Goal: Task Accomplishment & Management: Complete application form

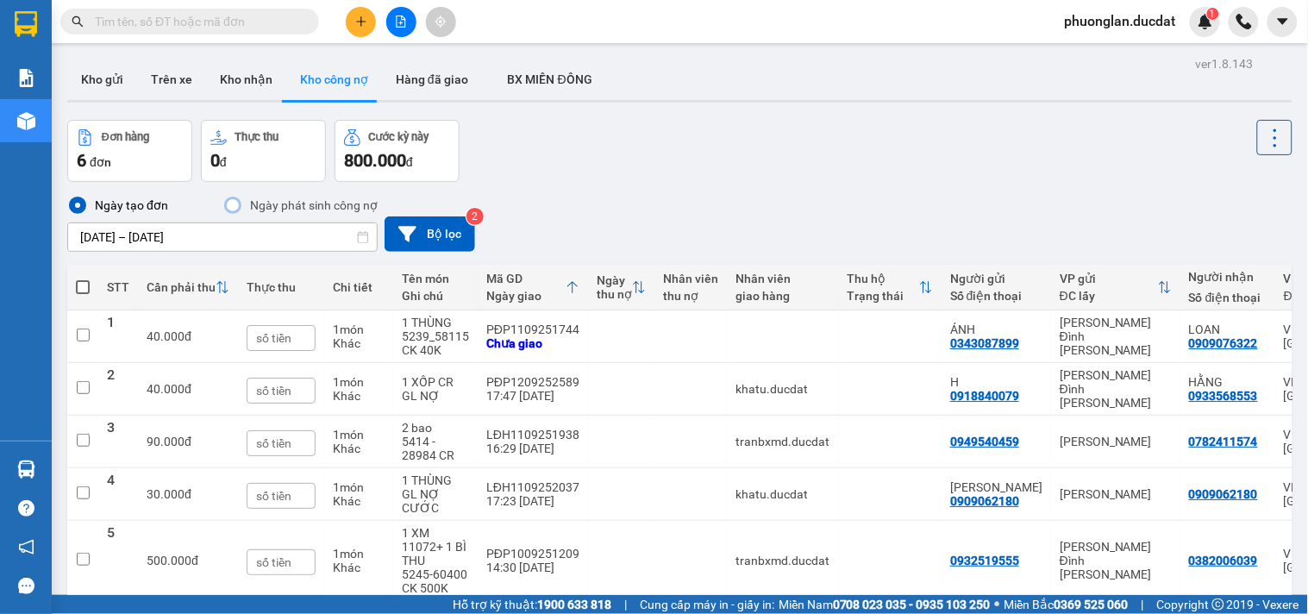
click at [226, 27] on input "text" at bounding box center [196, 21] width 203 height 19
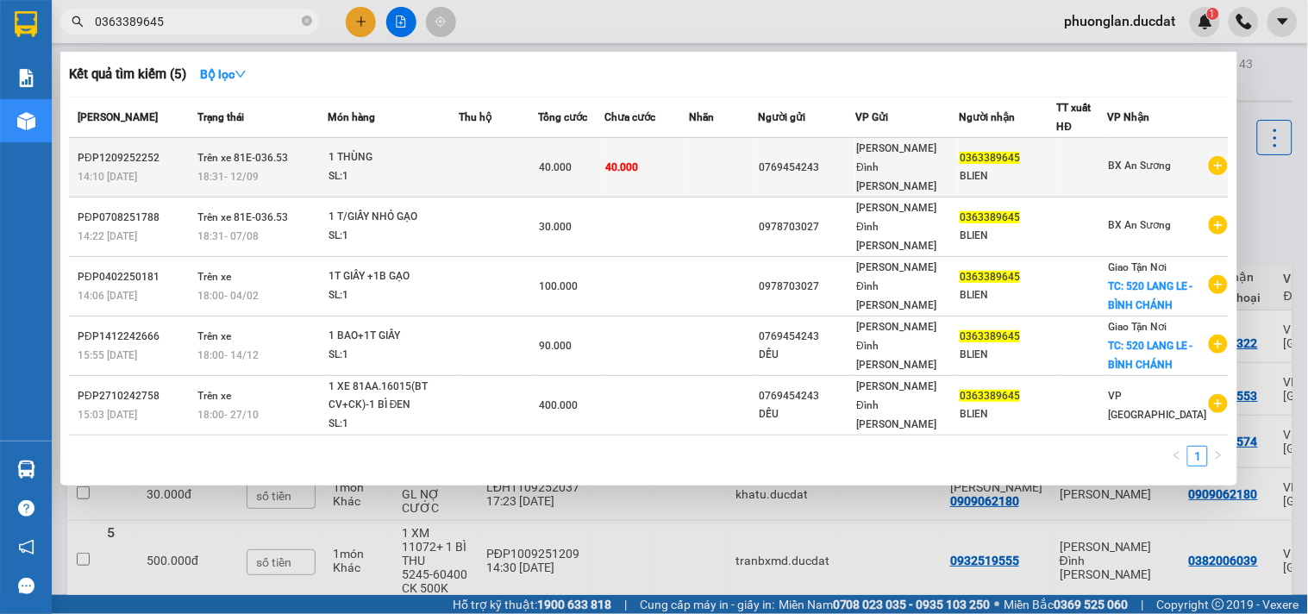
type input "0363389645"
click at [627, 159] on span "40.000" at bounding box center [622, 166] width 33 height 14
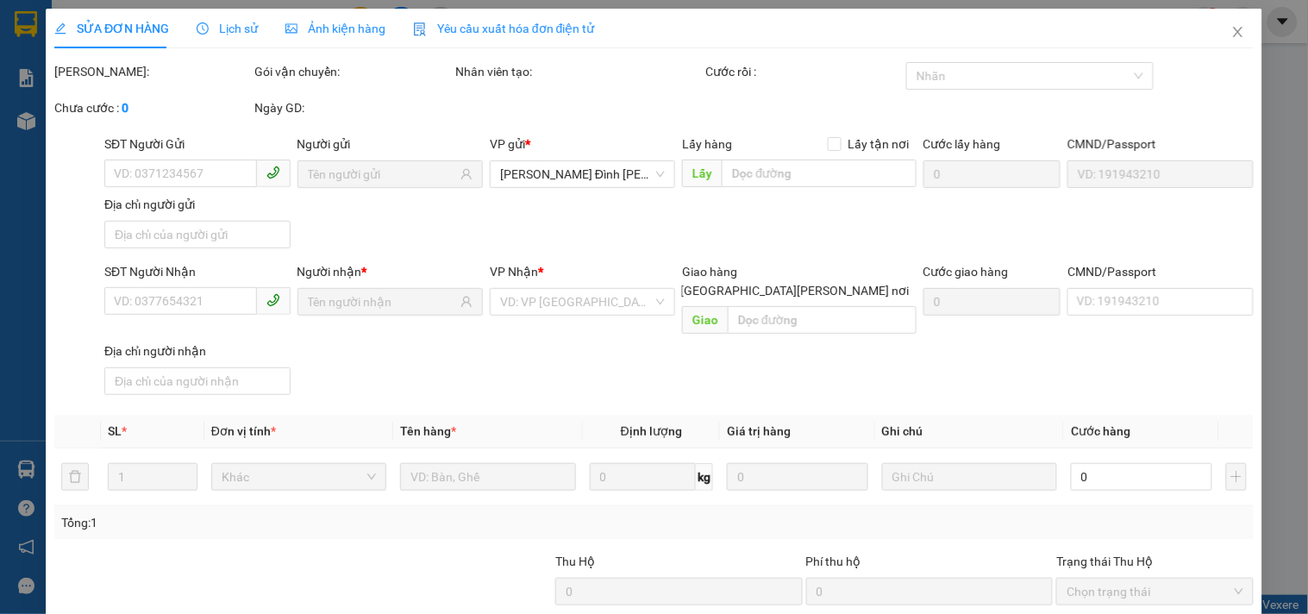
type input "0769454243"
type input "0363389645"
type input "40.000"
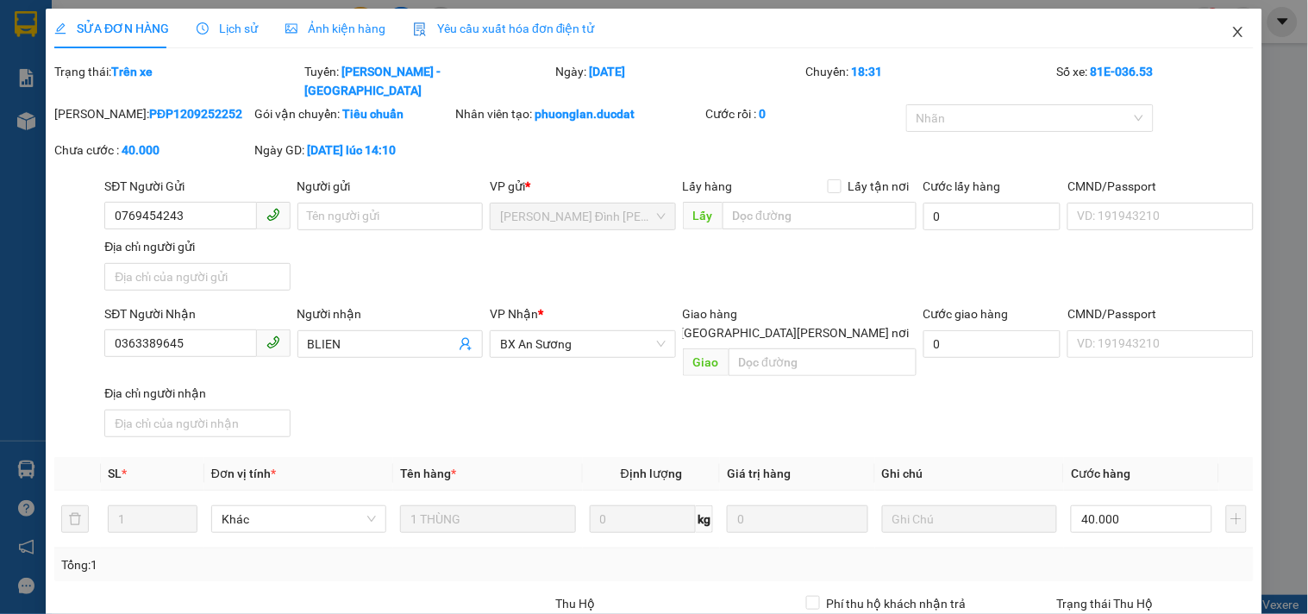
click at [1214, 34] on span "Close" at bounding box center [1238, 33] width 48 height 48
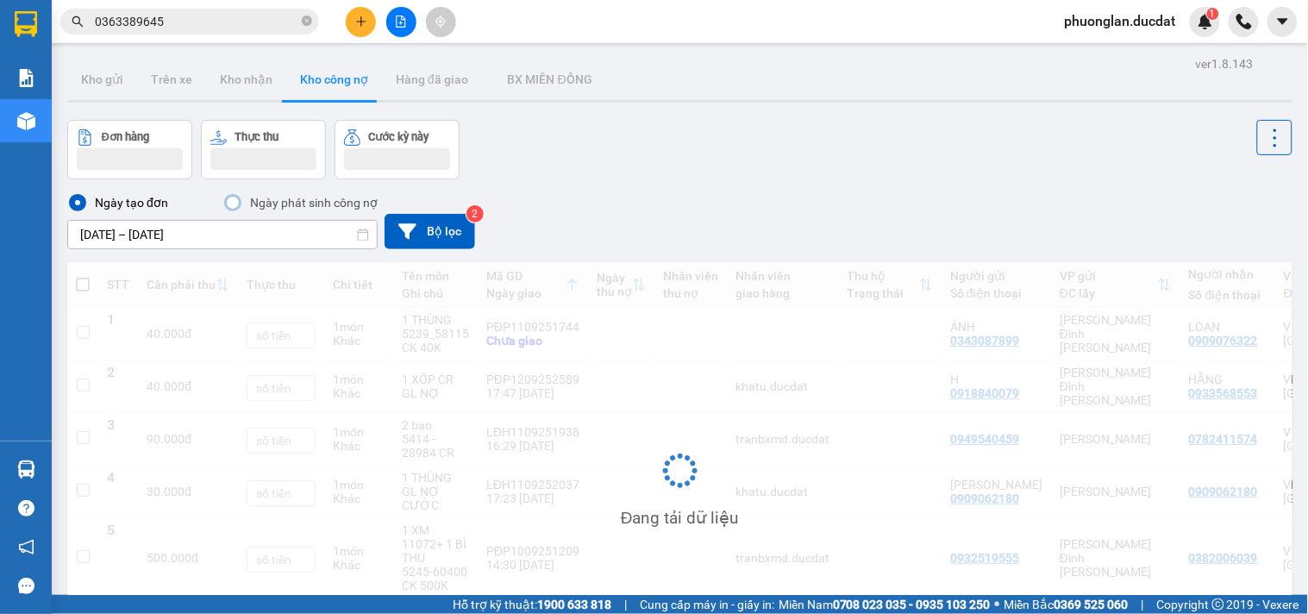
click at [1221, 41] on div "Kết quả [PERSON_NAME] ( 5 ) Bộ lọc Mã ĐH Trạng thái Món hàng Thu hộ Tổng [PERSO…" at bounding box center [654, 21] width 1308 height 43
